Goal: Task Accomplishment & Management: Use online tool/utility

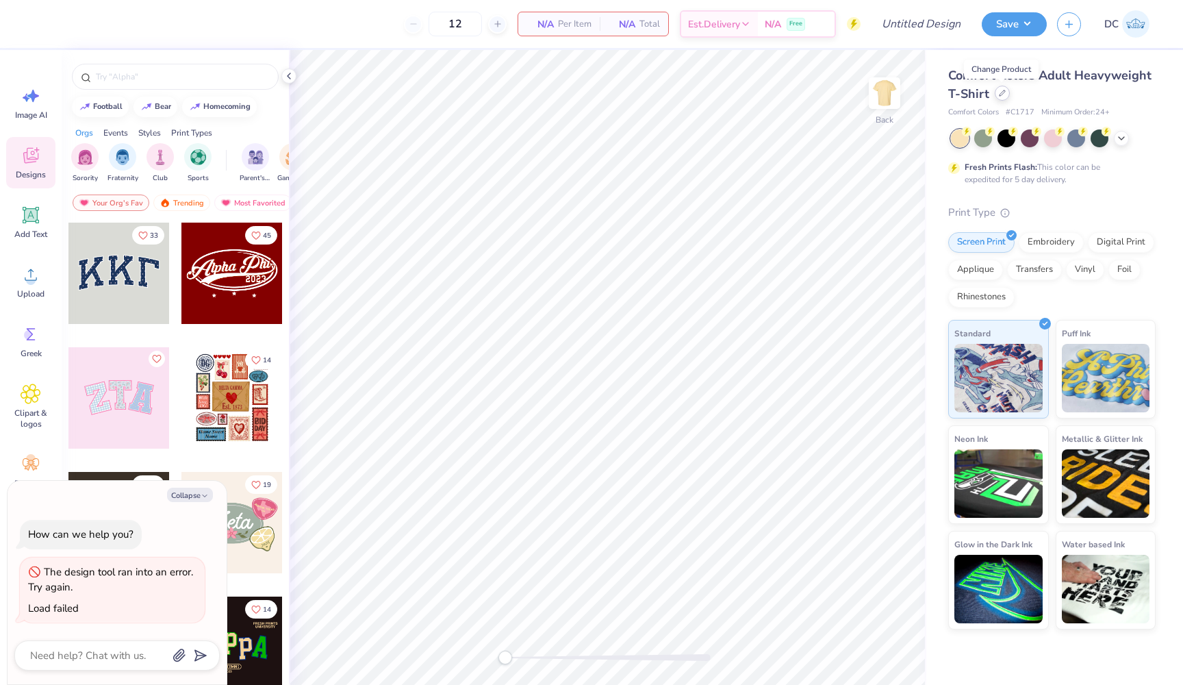
click at [1006, 94] on div at bounding box center [1002, 93] width 15 height 15
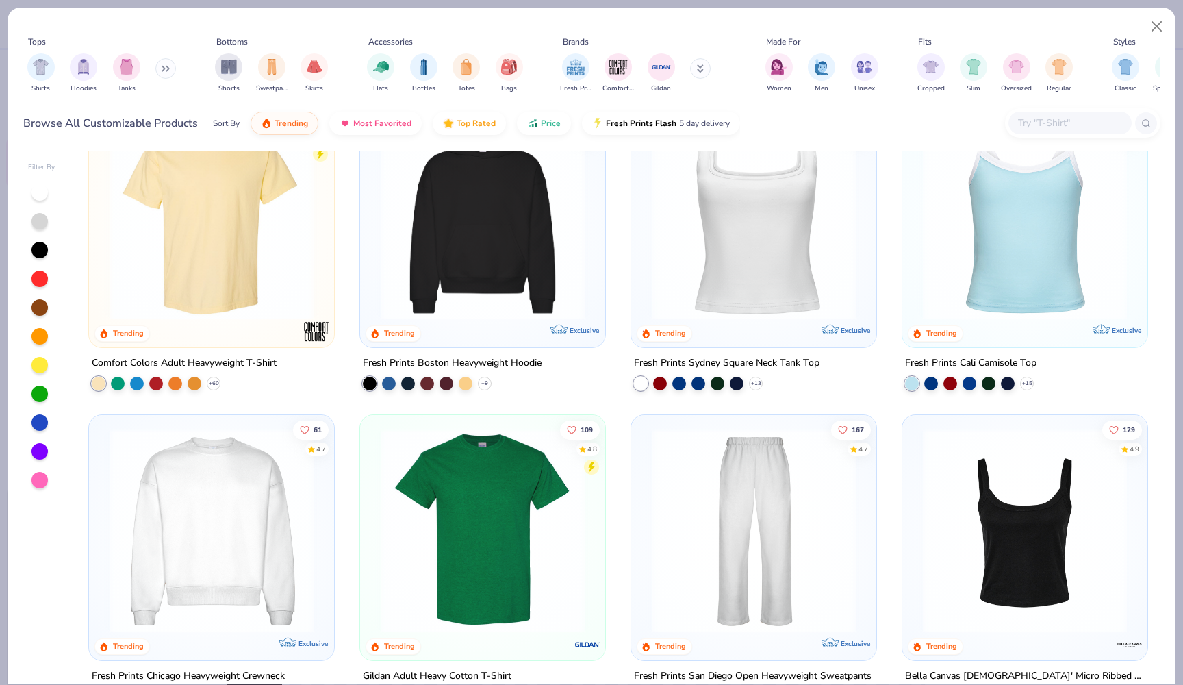
scroll to position [371, 0]
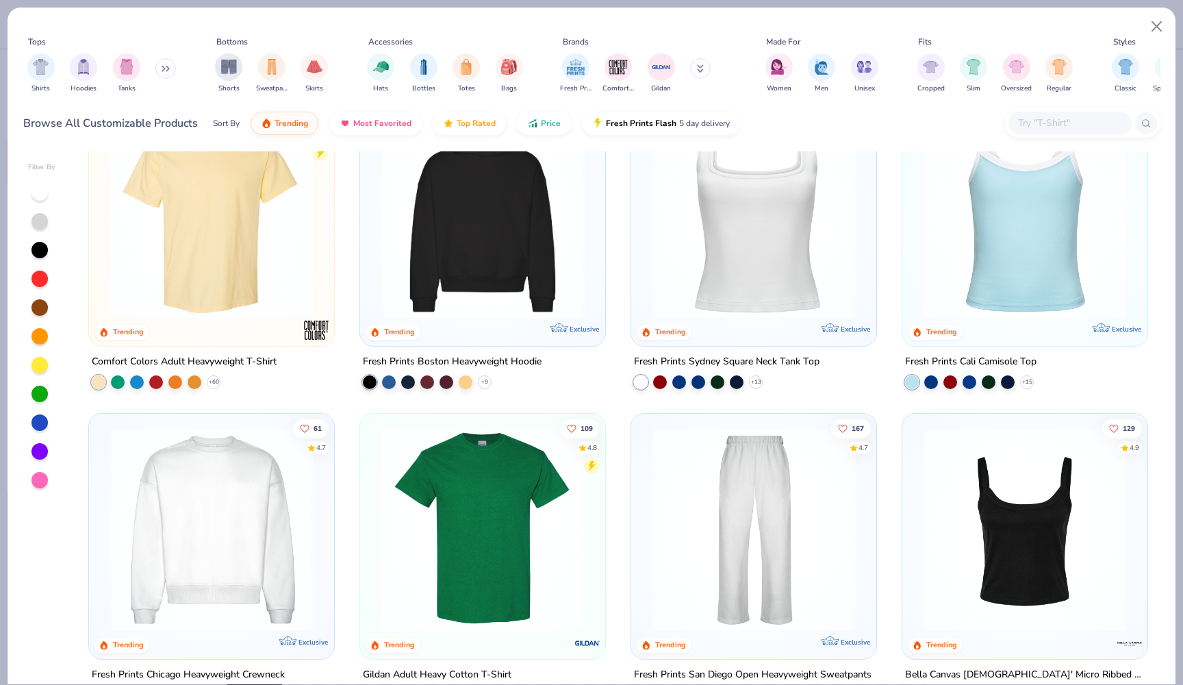
click at [945, 485] on img at bounding box center [1025, 529] width 218 height 204
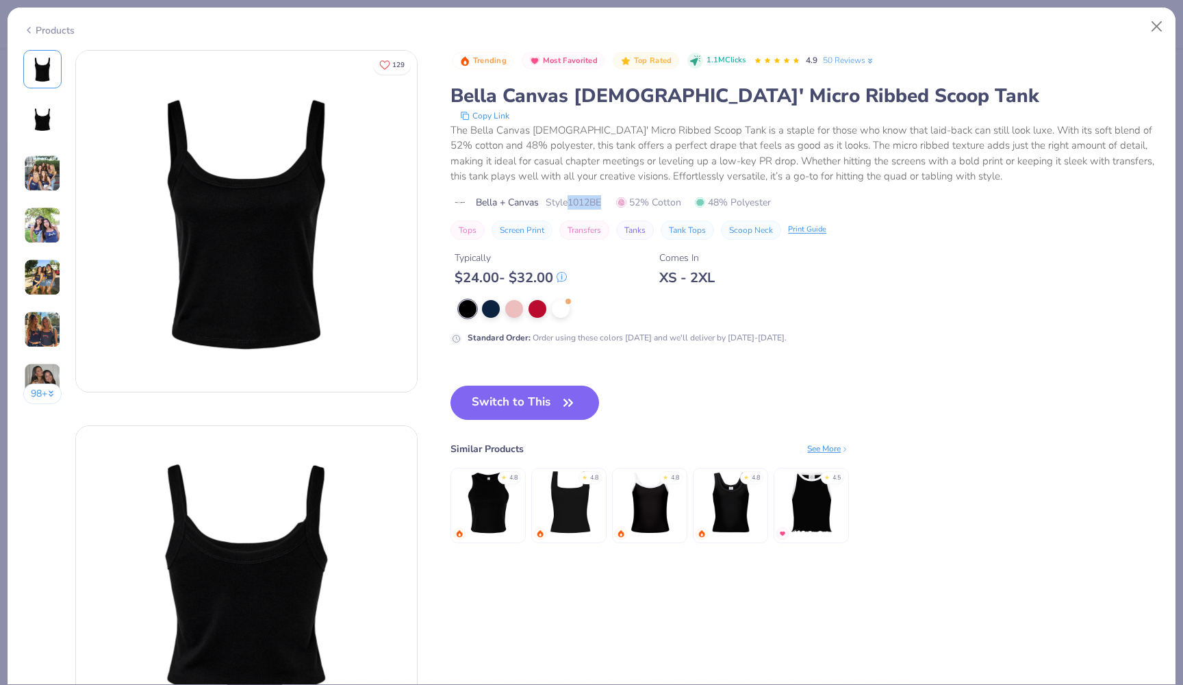
drag, startPoint x: 572, startPoint y: 202, endPoint x: 611, endPoint y: 202, distance: 39.0
click at [611, 202] on div "Bella + Canvas Style 1012BE 52% Cotton 48% Polyester" at bounding box center [804, 202] width 709 height 14
copy span "1012BE"
type textarea "x"
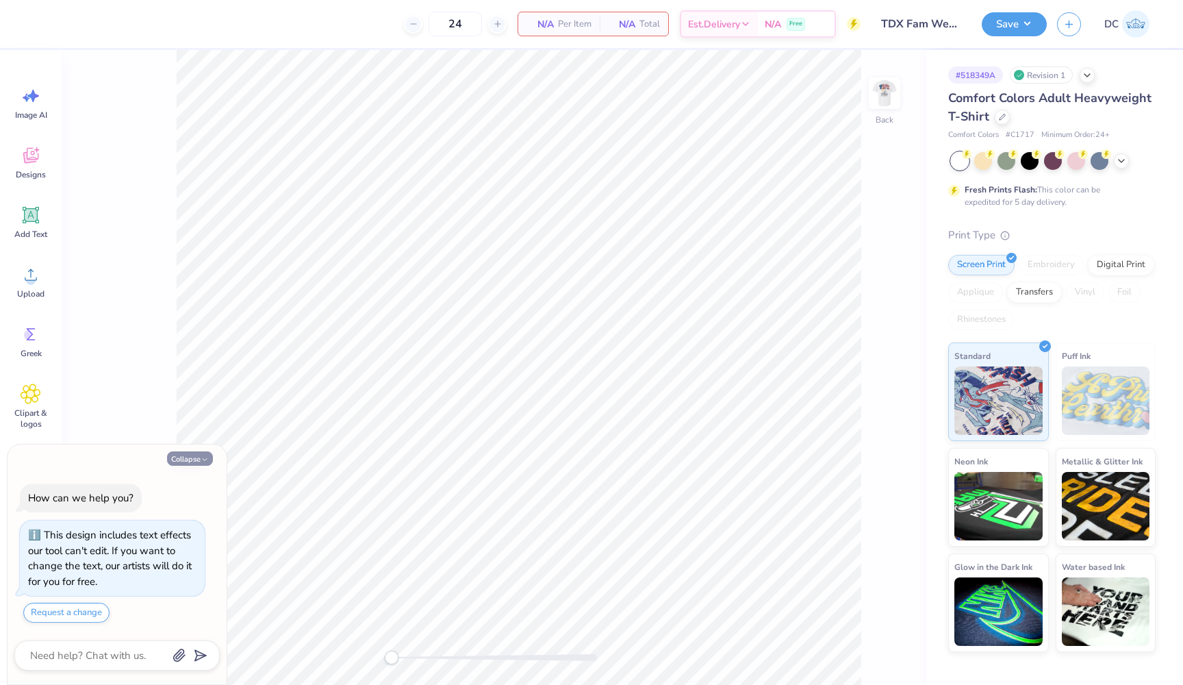
click at [196, 461] on button "Collapse" at bounding box center [190, 458] width 46 height 14
type textarea "x"
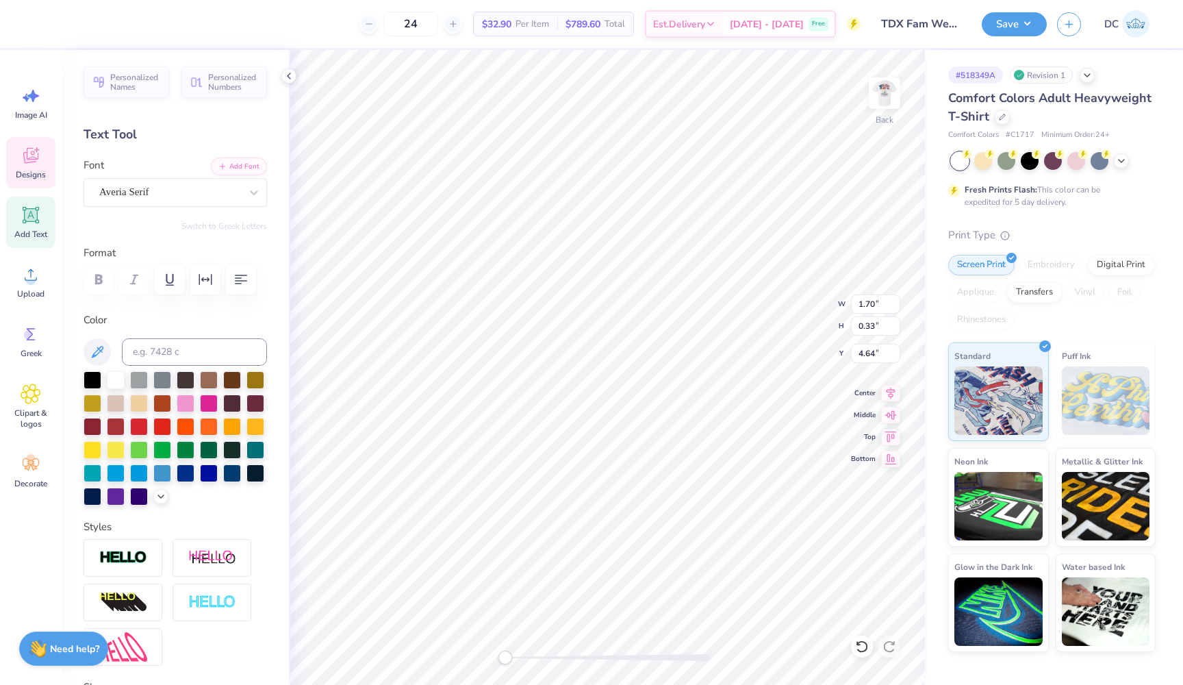
scroll to position [0, 2]
type textarea "FAMILY WEEKEND"
type input "3.72"
type input "0.29"
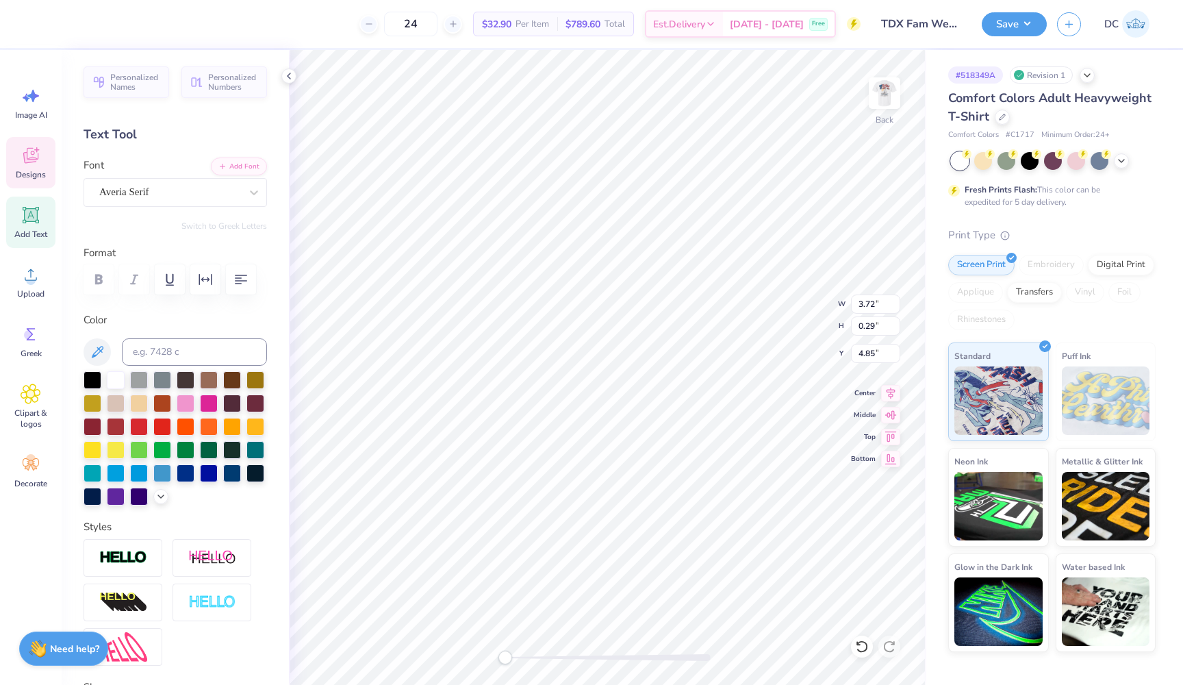
type input "4.85"
type input "2.92"
type input "0.23"
type input "4.87"
click at [437, 22] on input "24" at bounding box center [410, 24] width 53 height 25
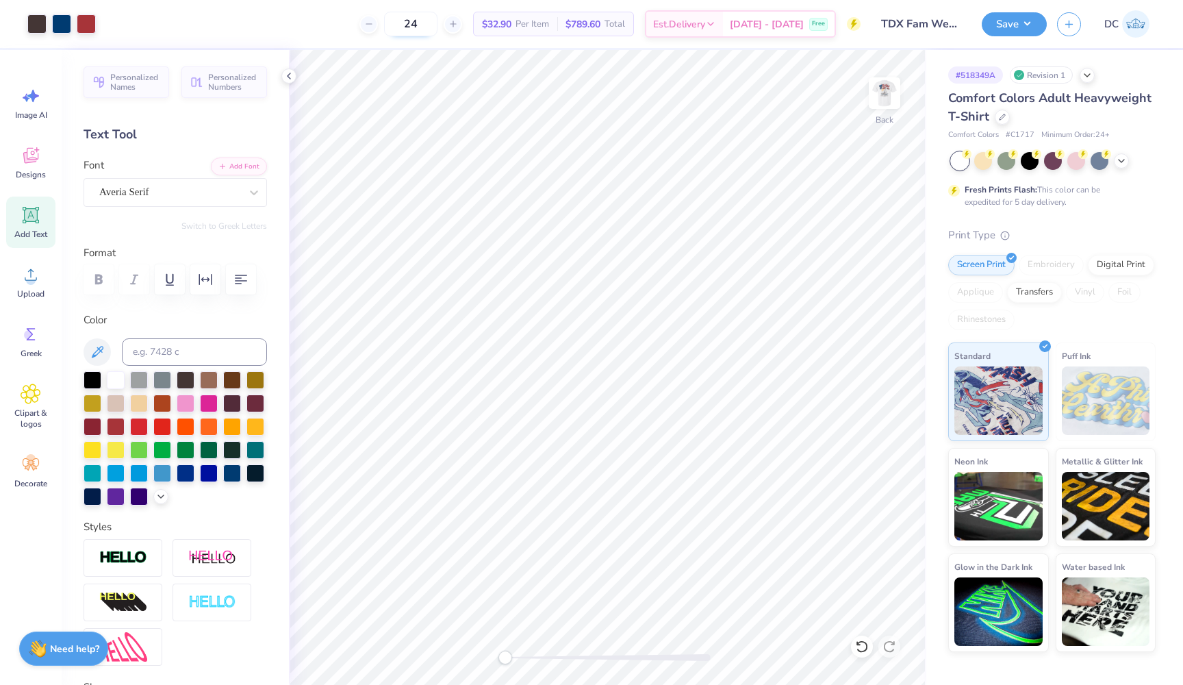
type input "2"
type input "1"
click at [1000, 25] on button "Save" at bounding box center [1014, 22] width 65 height 24
type input "0"
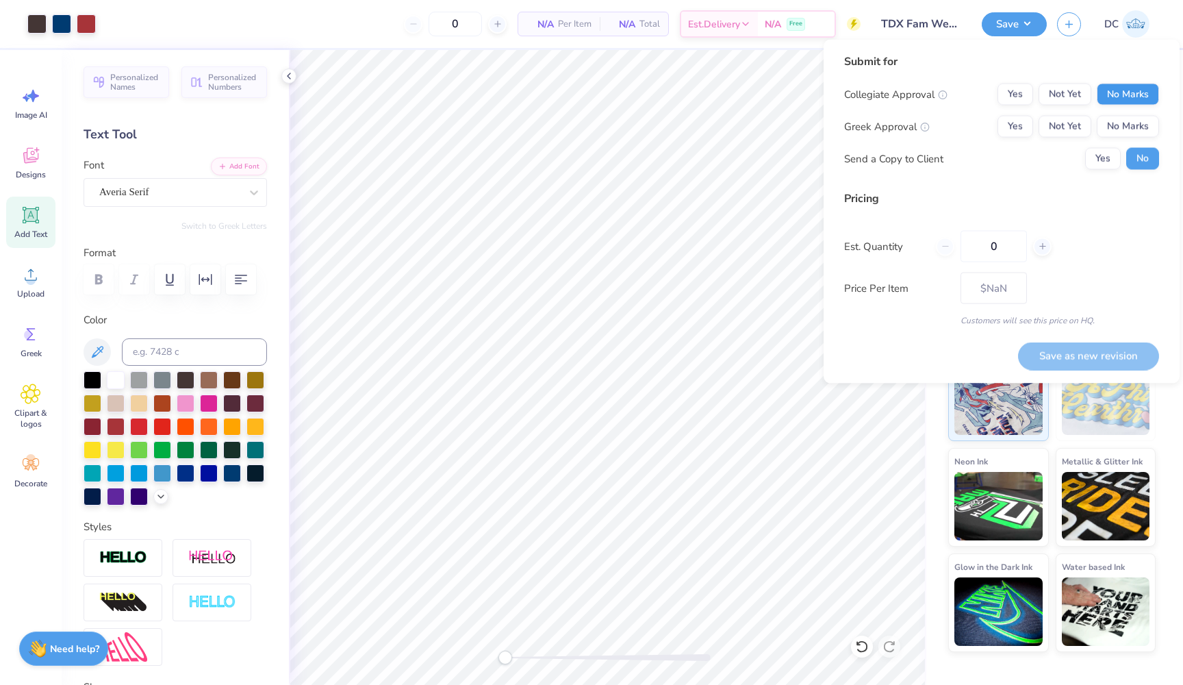
click at [1132, 92] on button "No Marks" at bounding box center [1128, 95] width 62 height 22
click at [1130, 127] on button "No Marks" at bounding box center [1128, 127] width 62 height 22
click at [1109, 155] on button "Yes" at bounding box center [1103, 159] width 36 height 22
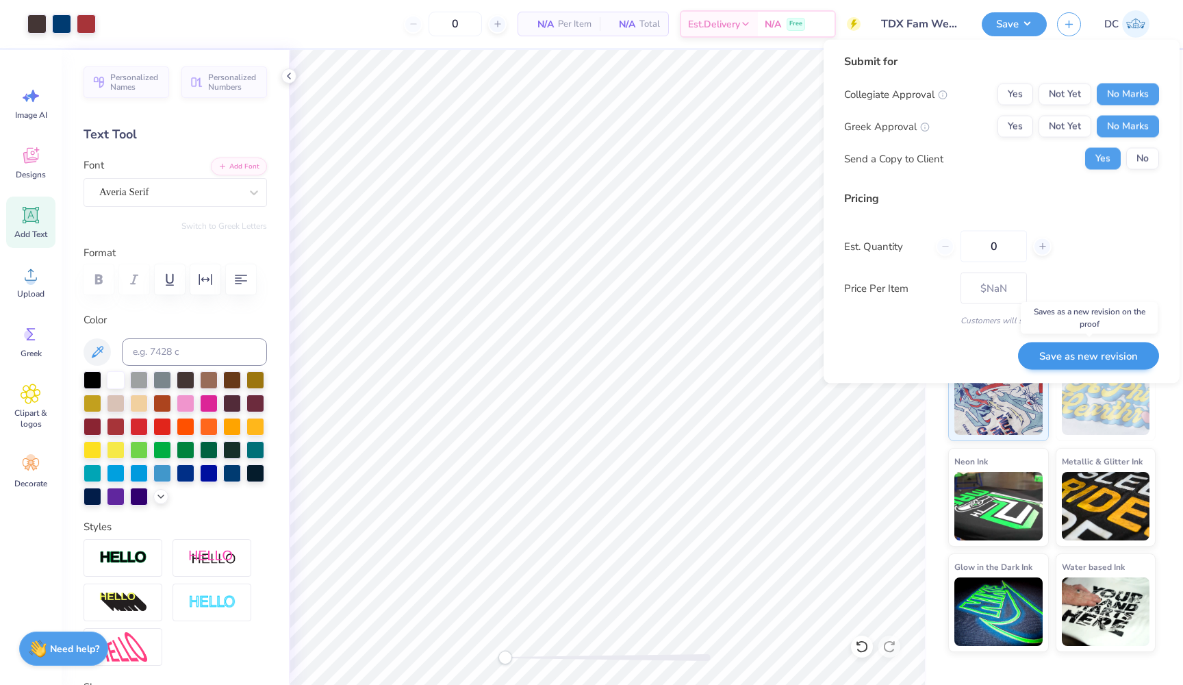
click at [1083, 351] on button "Save as new revision" at bounding box center [1088, 356] width 141 height 28
